Goal: Information Seeking & Learning: Learn about a topic

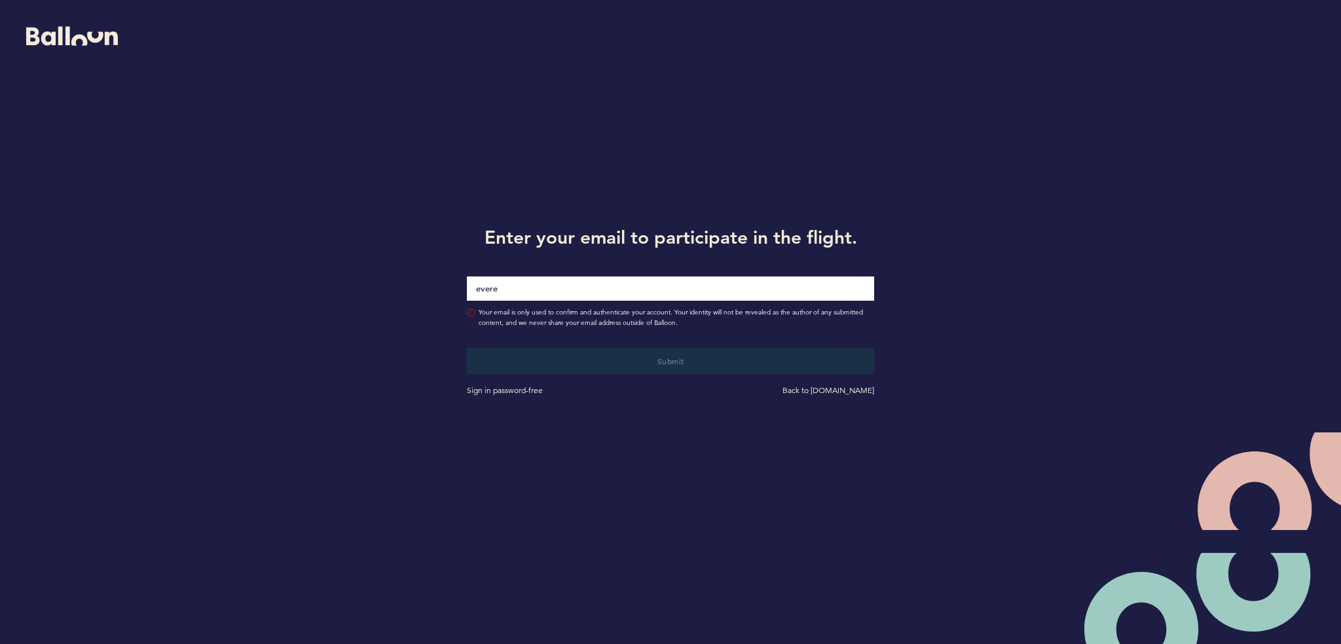
type input "[PERSON_NAME][EMAIL_ADDRESS][PERSON_NAME][DOMAIN_NAME]"
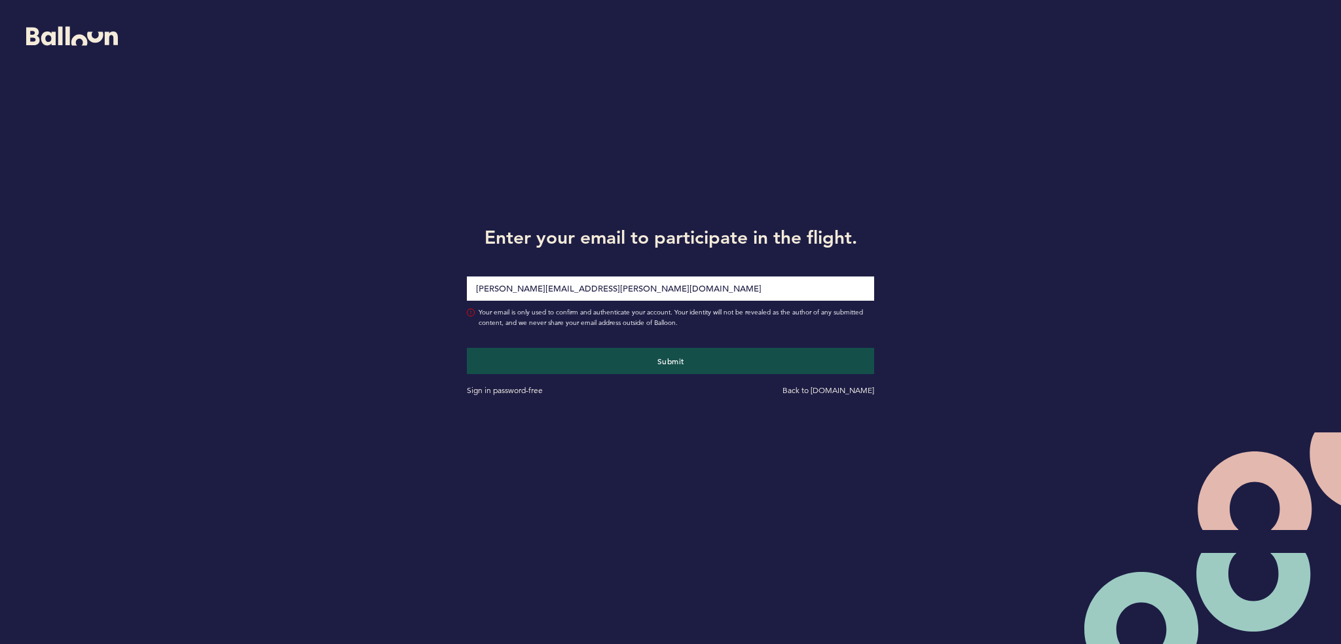
click at [467, 348] on button "Submit" at bounding box center [671, 361] width 408 height 26
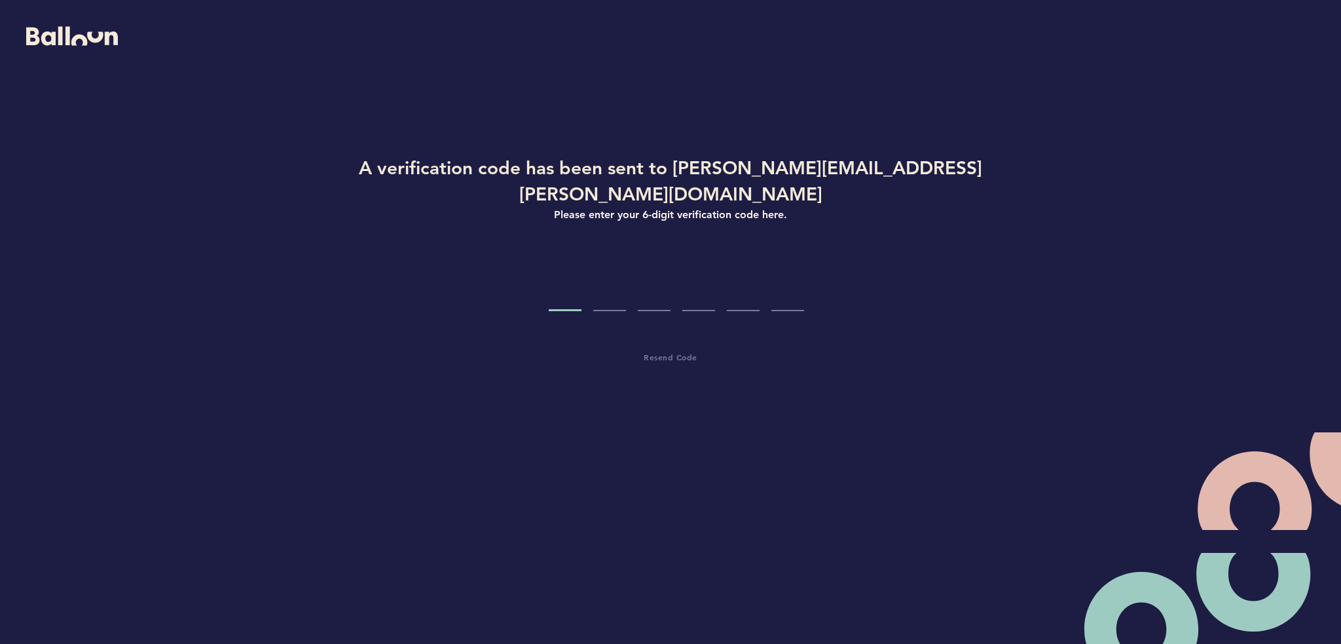
type input "6"
type input "4"
type input "5"
type input "6"
type input "4"
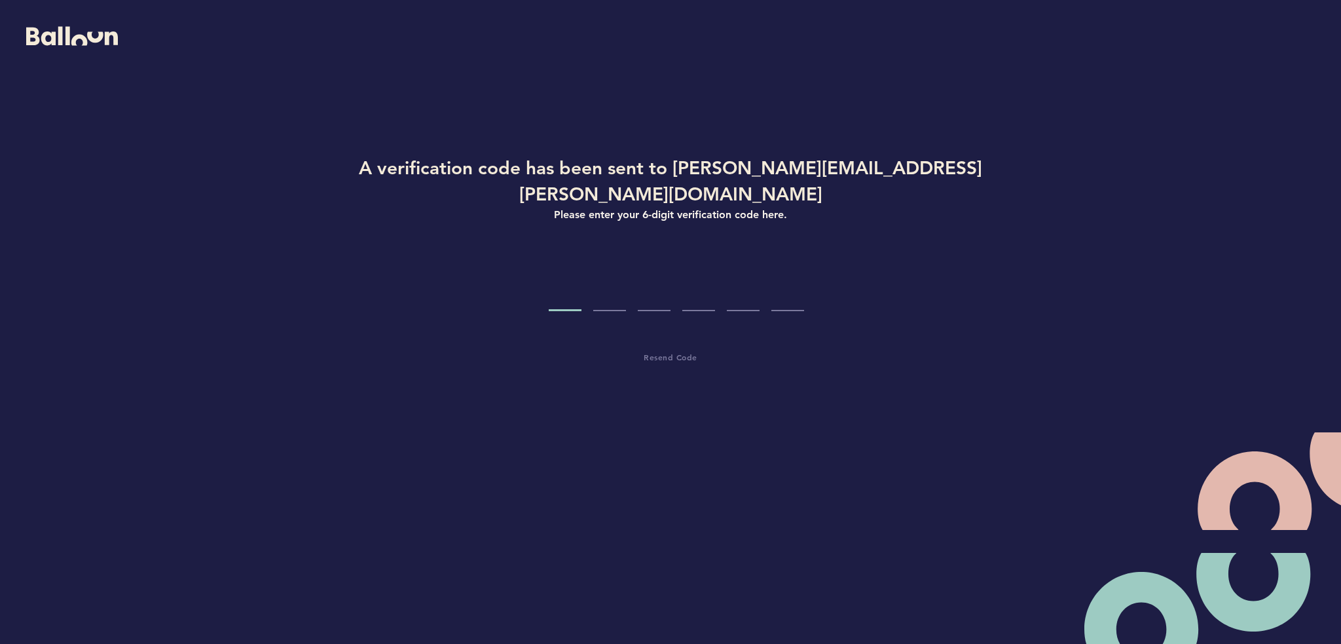
type input "4"
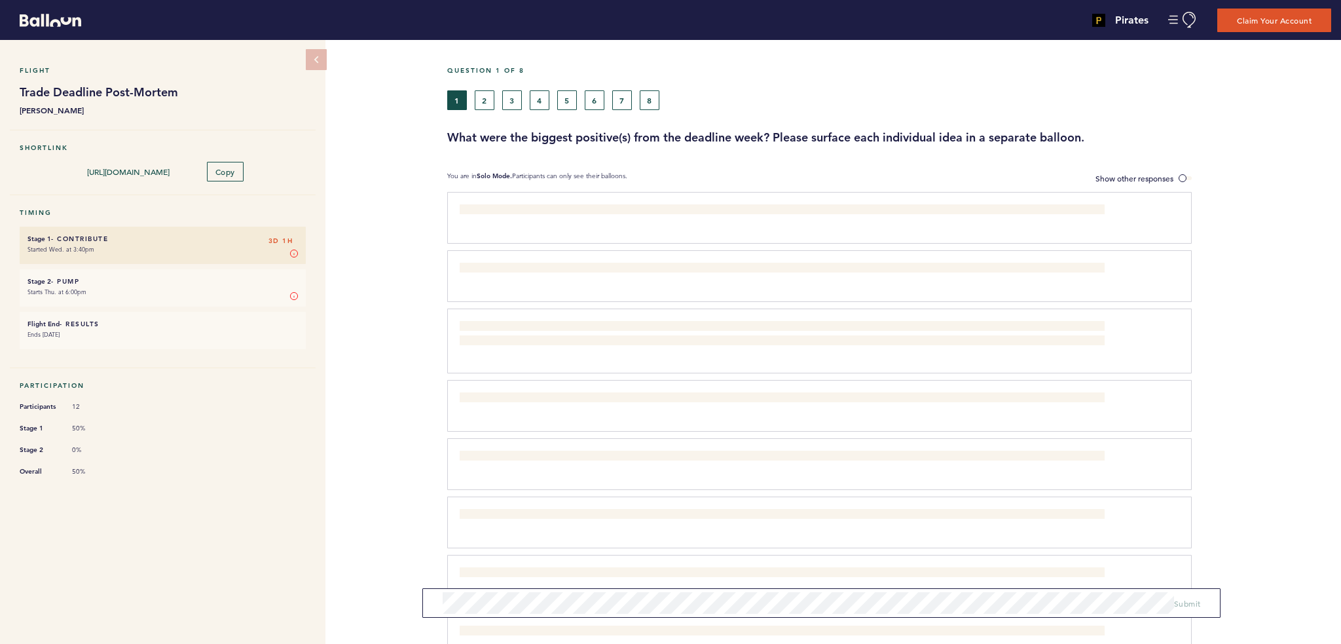
click at [117, 288] on small "Starts Thu. at 6:00pm" at bounding box center [163, 292] width 270 height 13
click at [506, 627] on span "Drilldown on Bridge allowed us to quickly find interesting player splits to loo…" at bounding box center [711, 632] width 502 height 10
click at [1170, 176] on span "Show other responses" at bounding box center [1135, 178] width 78 height 10
click at [0, 0] on input "Show other responses" at bounding box center [0, 0] width 0 height 0
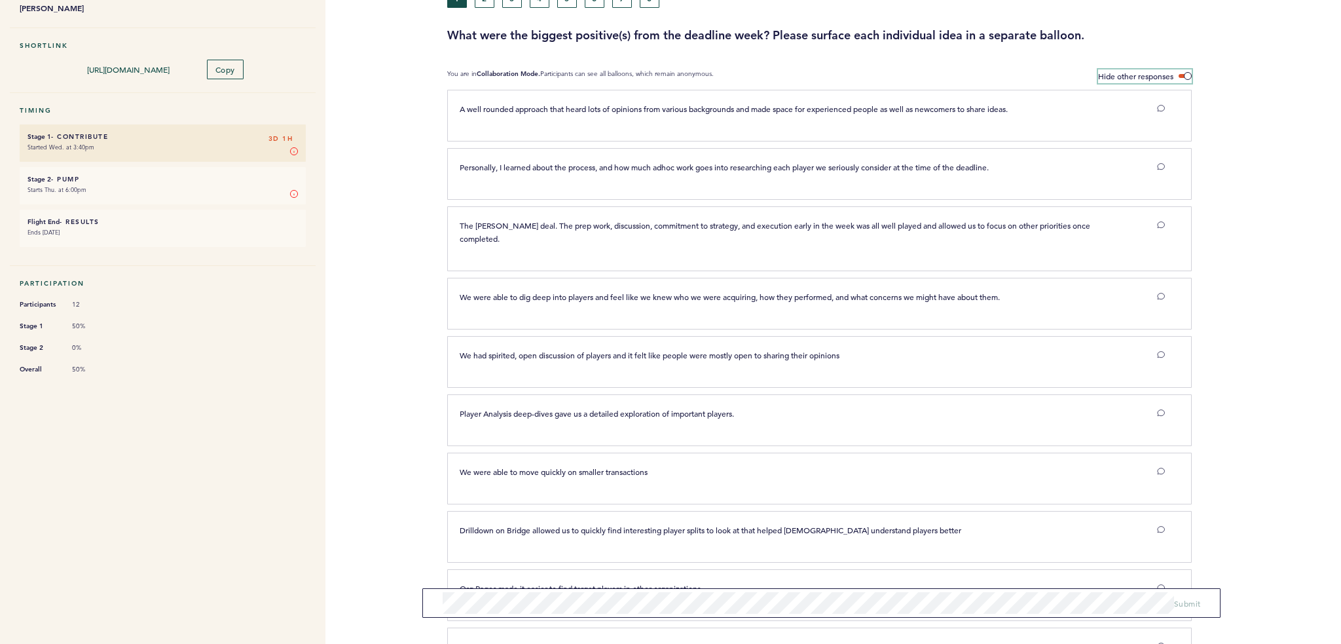
scroll to position [192, 0]
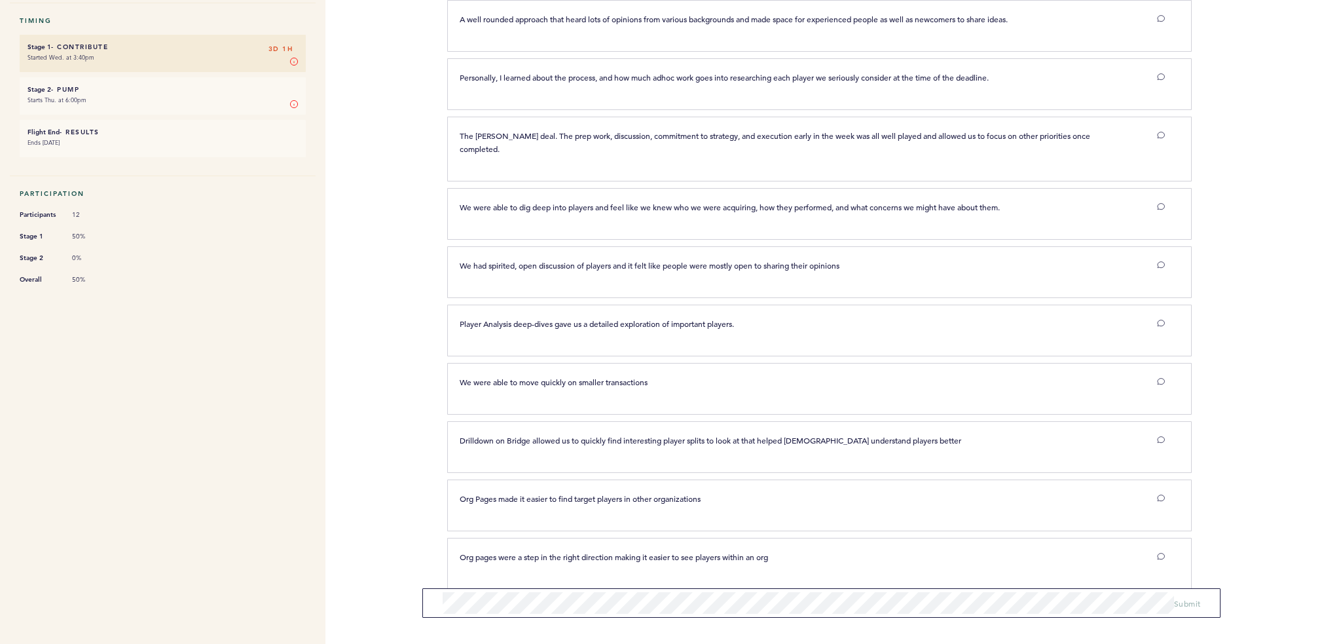
click at [469, 550] on div "Org pages were a step in the right direction making it easier to see players wi…" at bounding box center [813, 561] width 726 height 23
drag, startPoint x: 474, startPoint y: 544, endPoint x: 652, endPoint y: 533, distance: 178.5
click at [648, 550] on p "Org pages were a step in the right direction making it easier to see players wi…" at bounding box center [782, 556] width 645 height 13
click at [665, 551] on span "Org pages were a step in the right direction making it easier to see players wi…" at bounding box center [614, 556] width 308 height 10
drag, startPoint x: 498, startPoint y: 492, endPoint x: 646, endPoint y: 476, distance: 148.8
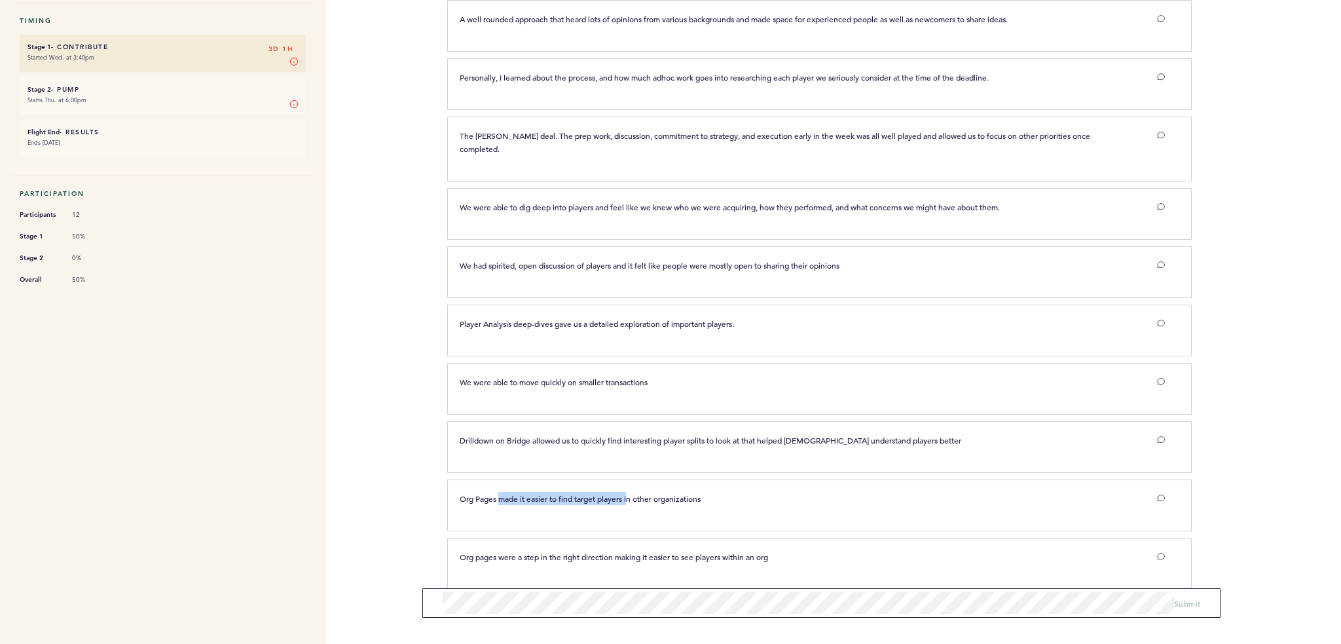
click at [635, 492] on div "Org Pages made it easier to find target players in other organizations clear su…" at bounding box center [813, 503] width 726 height 23
click at [648, 492] on p "Org Pages made it easier to find target players in other organizations" at bounding box center [782, 498] width 645 height 13
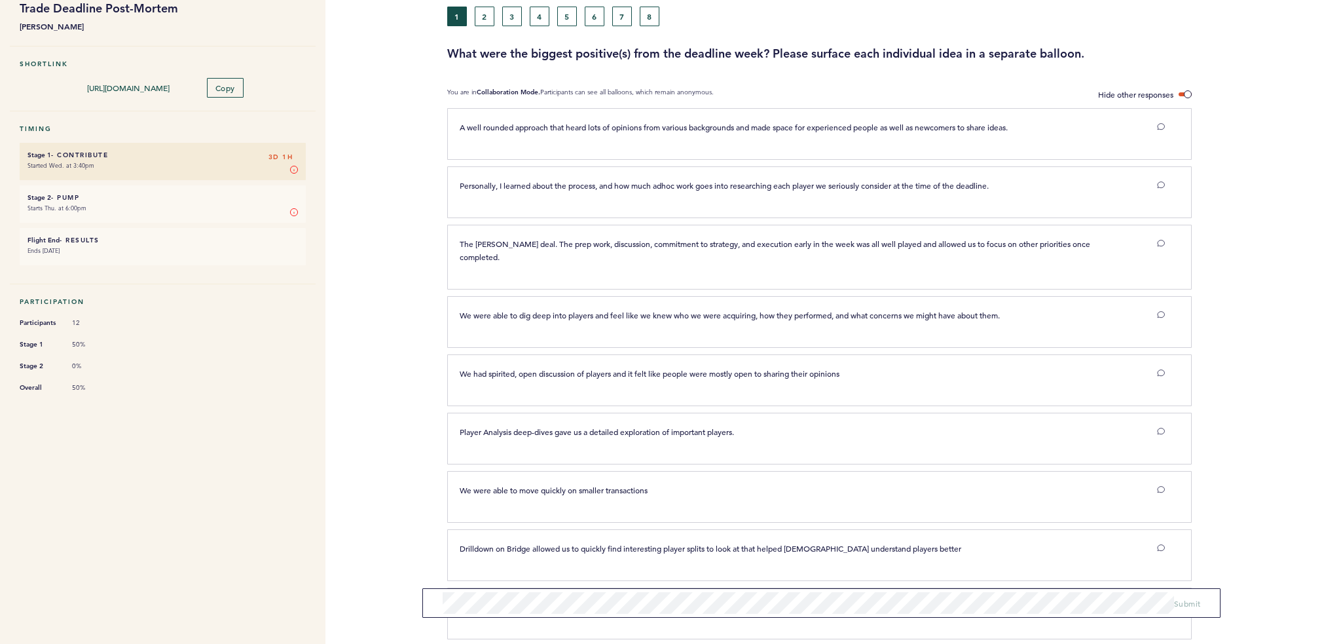
scroll to position [61, 0]
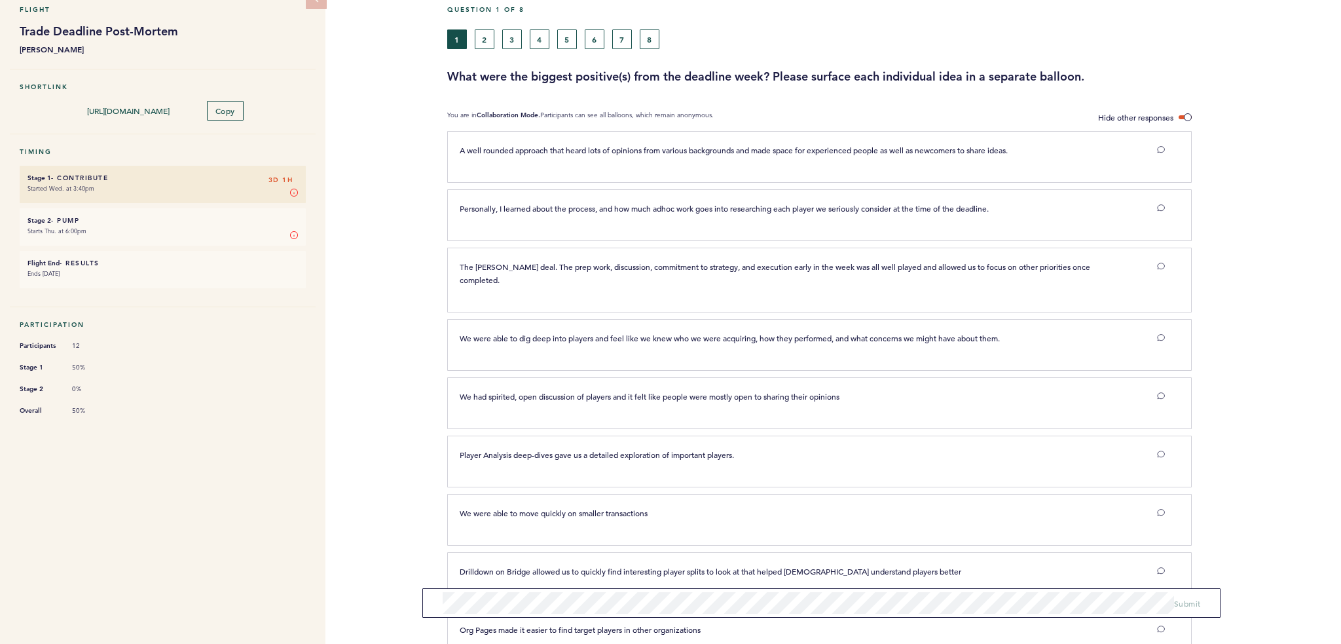
click at [427, 208] on div "Flight Trade Deadline Post-Mortem [PERSON_NAME] Shortlink [URL][DOMAIN_NAME] Co…" at bounding box center [670, 281] width 1341 height 604
click at [1168, 117] on span "Hide other responses" at bounding box center [1135, 117] width 75 height 10
click at [0, 0] on input "Hide other responses" at bounding box center [0, 0] width 0 height 0
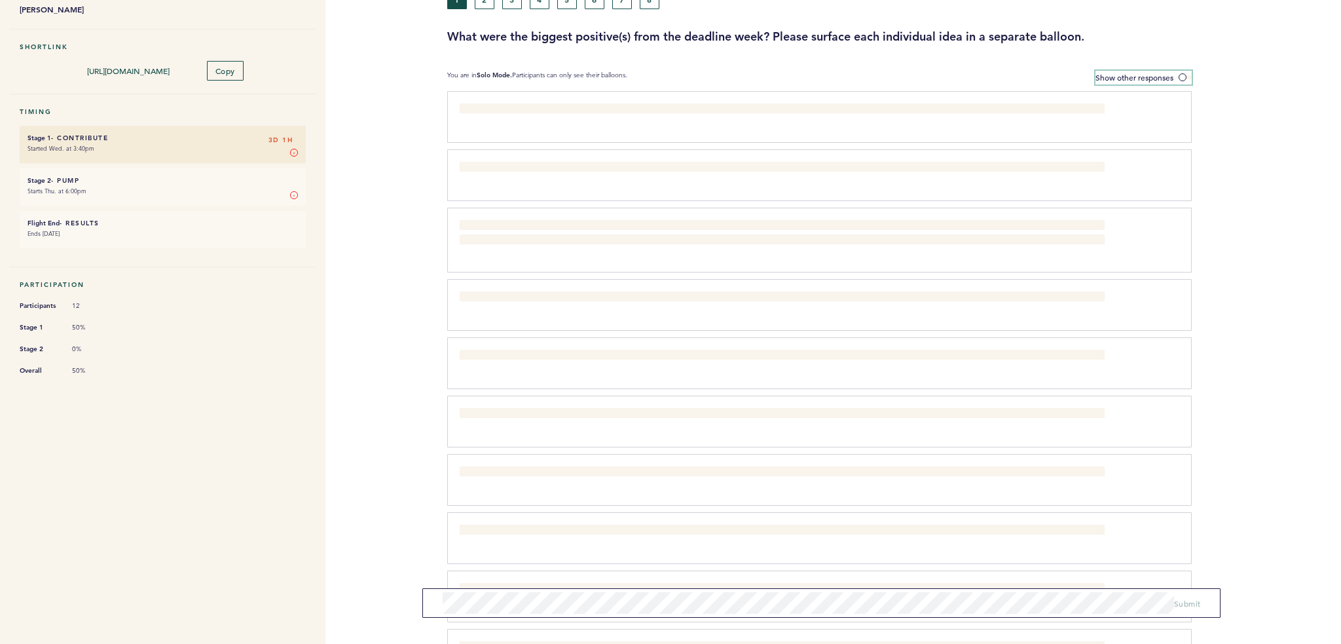
scroll to position [0, 0]
